Goal: Navigation & Orientation: Find specific page/section

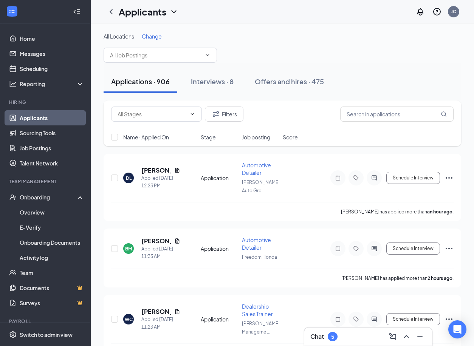
click at [354, 338] on div "Chat 5" at bounding box center [368, 336] width 116 height 12
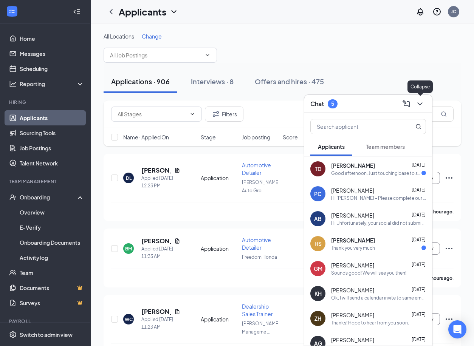
click at [425, 101] on button at bounding box center [420, 104] width 12 height 12
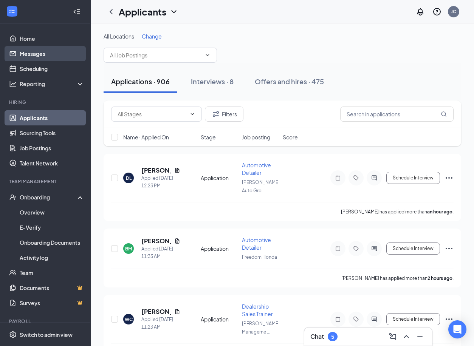
click at [34, 53] on link "Messages" at bounding box center [52, 53] width 65 height 15
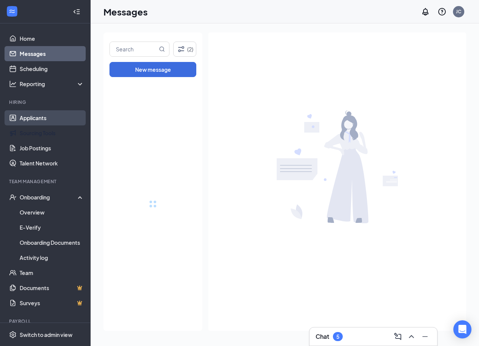
click at [25, 121] on link "Applicants" at bounding box center [52, 117] width 65 height 15
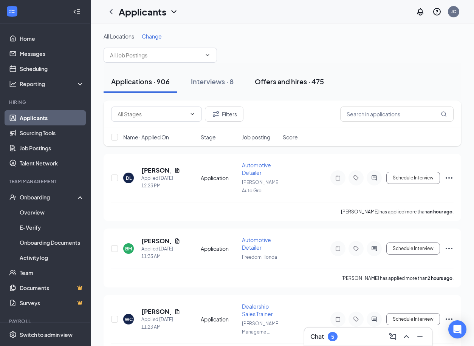
click at [287, 93] on button "Offers and hires · 475" at bounding box center [289, 81] width 84 height 23
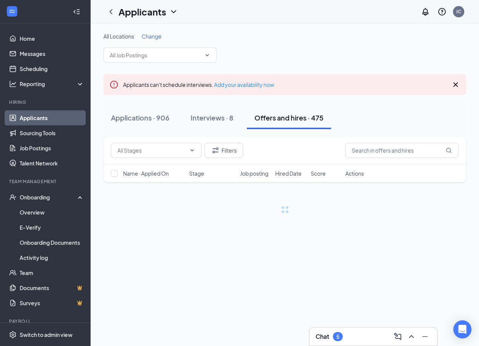
click at [451, 83] on icon "Cross" at bounding box center [455, 84] width 9 height 9
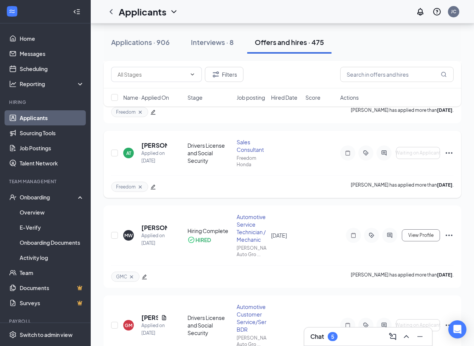
scroll to position [113, 0]
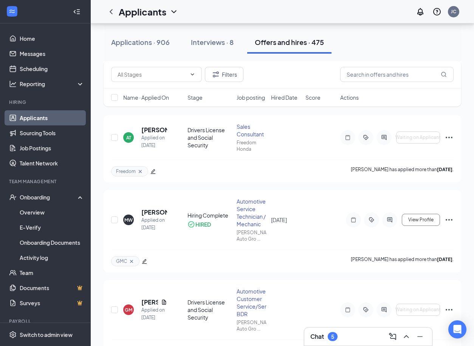
click at [342, 341] on div "Chat 5" at bounding box center [368, 336] width 116 height 12
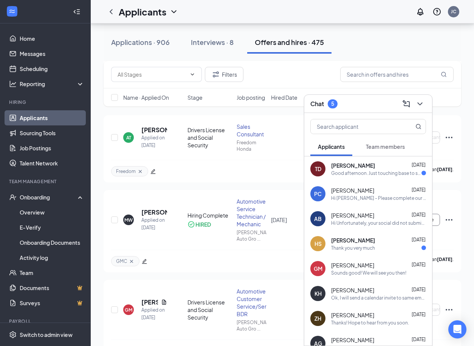
click at [328, 78] on div "Filters" at bounding box center [282, 74] width 342 height 15
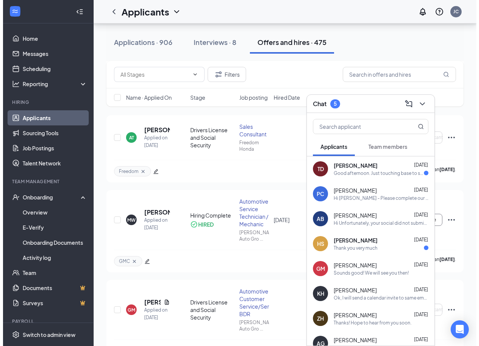
scroll to position [0, 0]
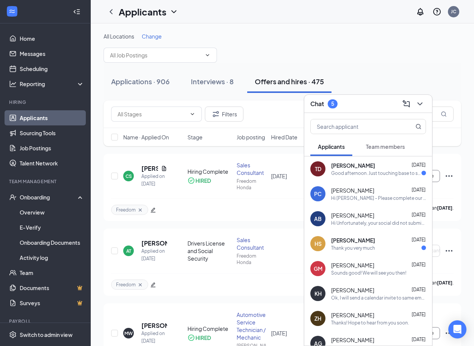
click at [318, 58] on div "All Locations Change" at bounding box center [281, 47] width 357 height 30
click at [416, 107] on icon "ChevronDown" at bounding box center [419, 103] width 9 height 9
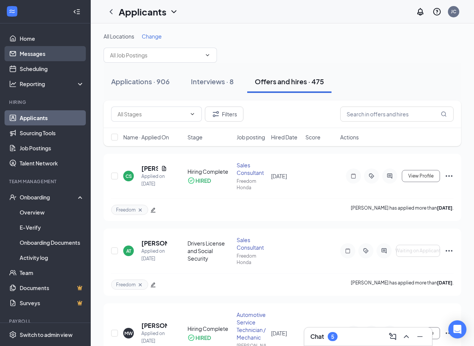
click at [74, 55] on link "Messages" at bounding box center [52, 53] width 65 height 15
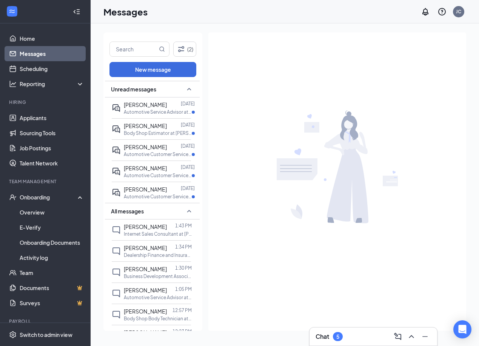
click at [344, 344] on div "Chat 5" at bounding box center [374, 336] width 128 height 18
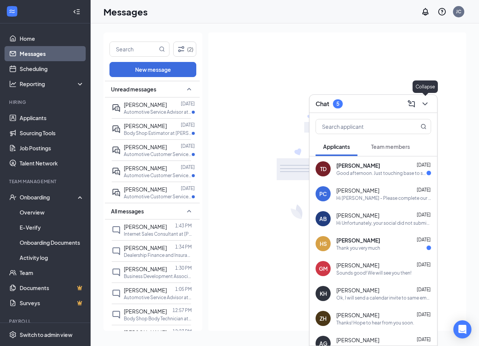
click at [425, 107] on icon "ChevronDown" at bounding box center [425, 103] width 9 height 9
